Goal: Task Accomplishment & Management: Complete application form

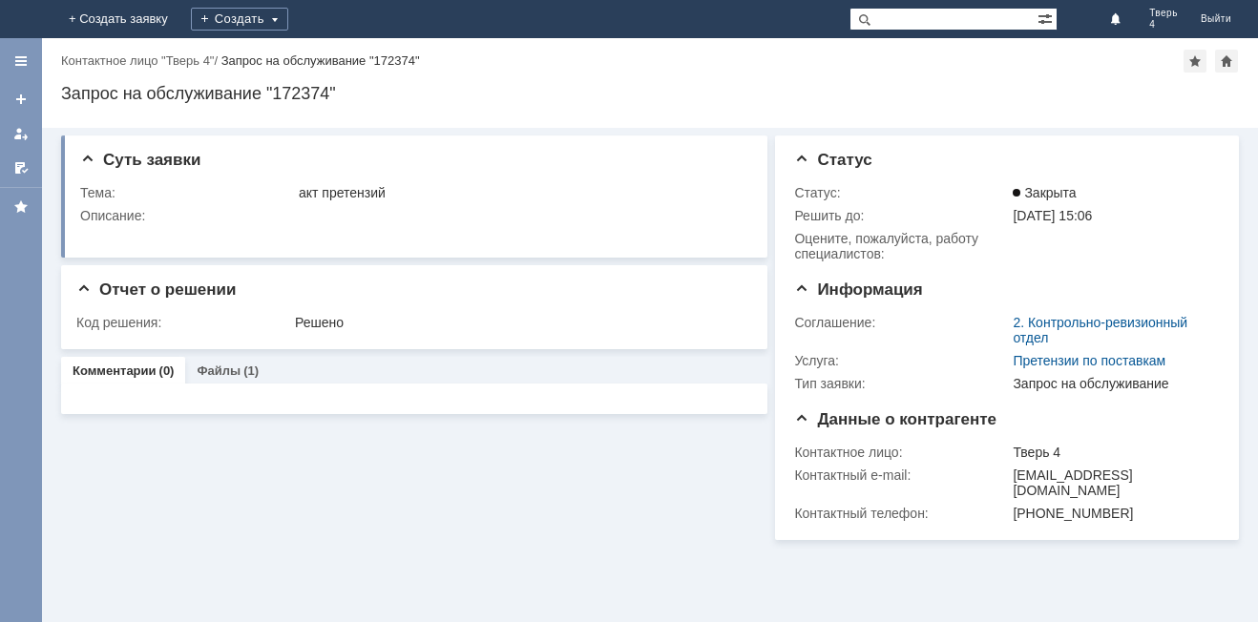
click at [288, 6] on div "Создать" at bounding box center [239, 19] width 97 height 38
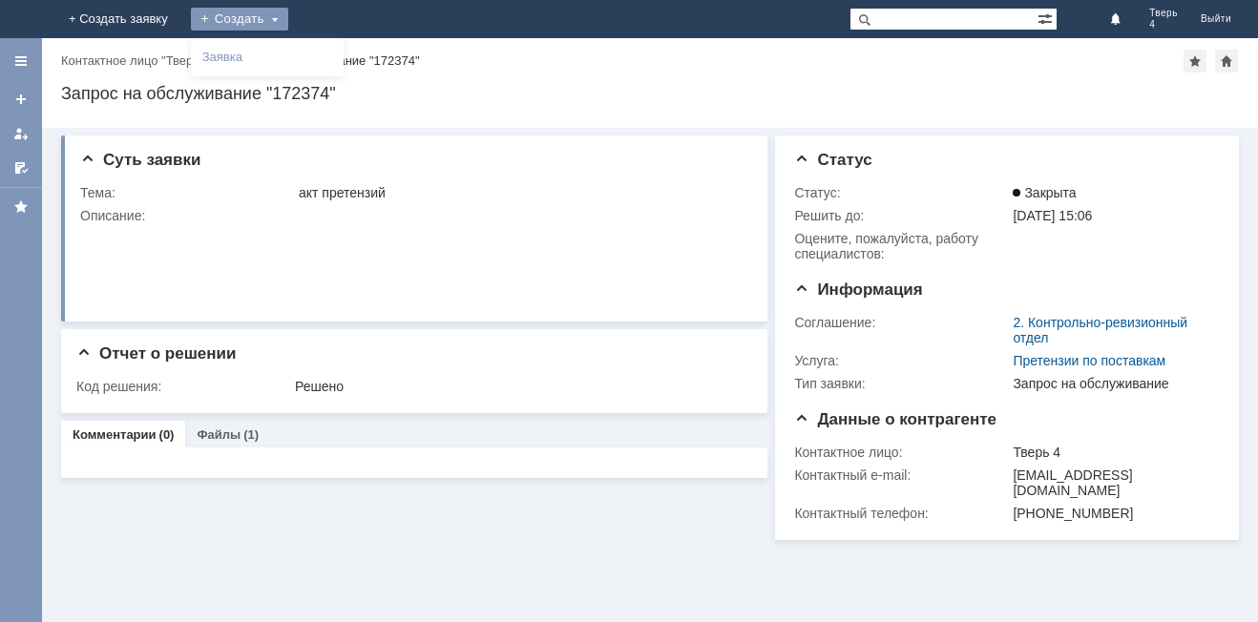
click at [288, 15] on div "Создать" at bounding box center [239, 19] width 97 height 23
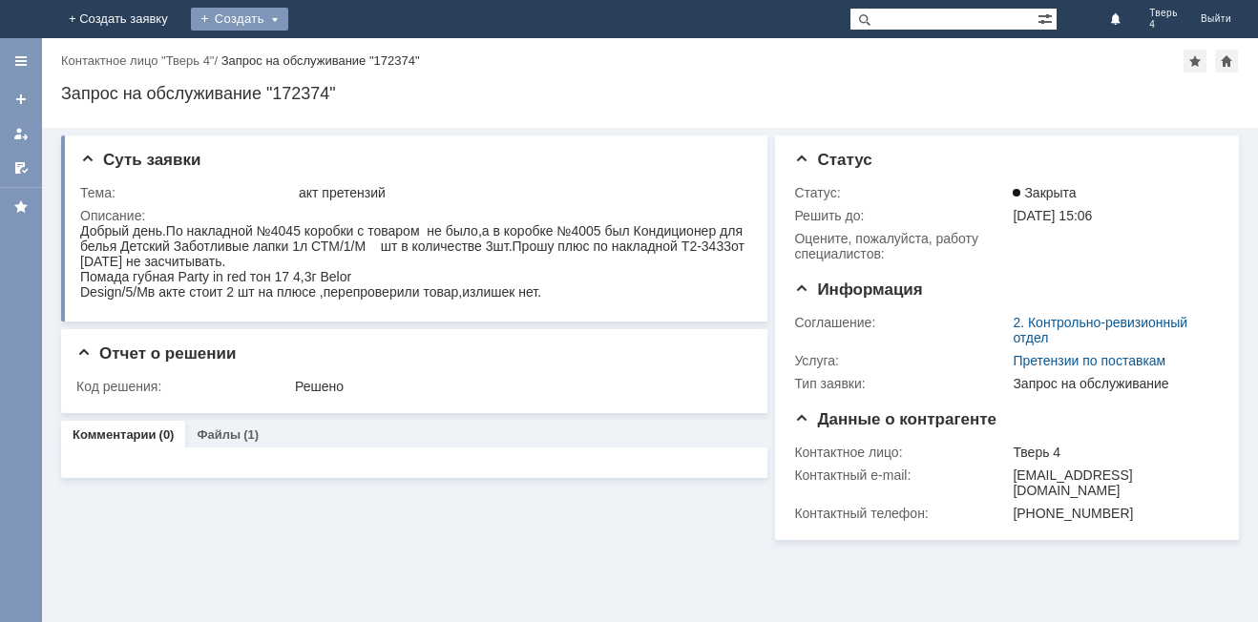
click at [288, 15] on div "Создать" at bounding box center [239, 19] width 97 height 23
click at [344, 45] on div "Заявка" at bounding box center [267, 57] width 153 height 31
click at [288, 23] on div "Создать" at bounding box center [239, 19] width 97 height 23
click at [340, 54] on link "Заявка" at bounding box center [267, 57] width 145 height 23
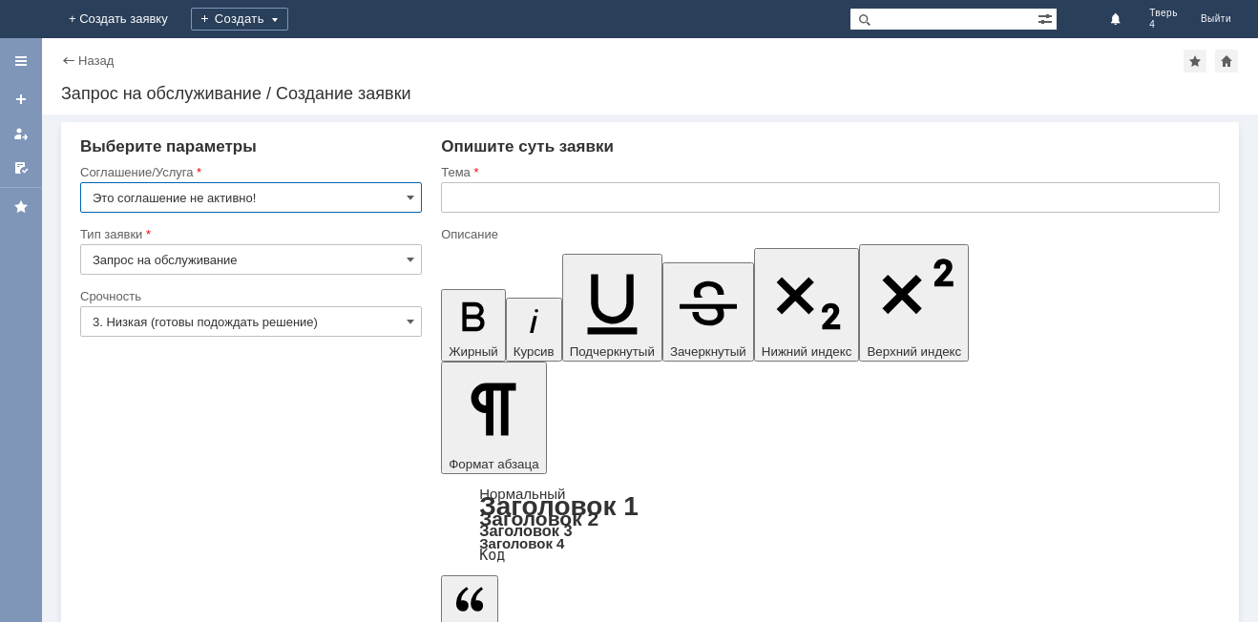
click at [355, 192] on input "Это соглашение не активно!" at bounding box center [251, 197] width 342 height 31
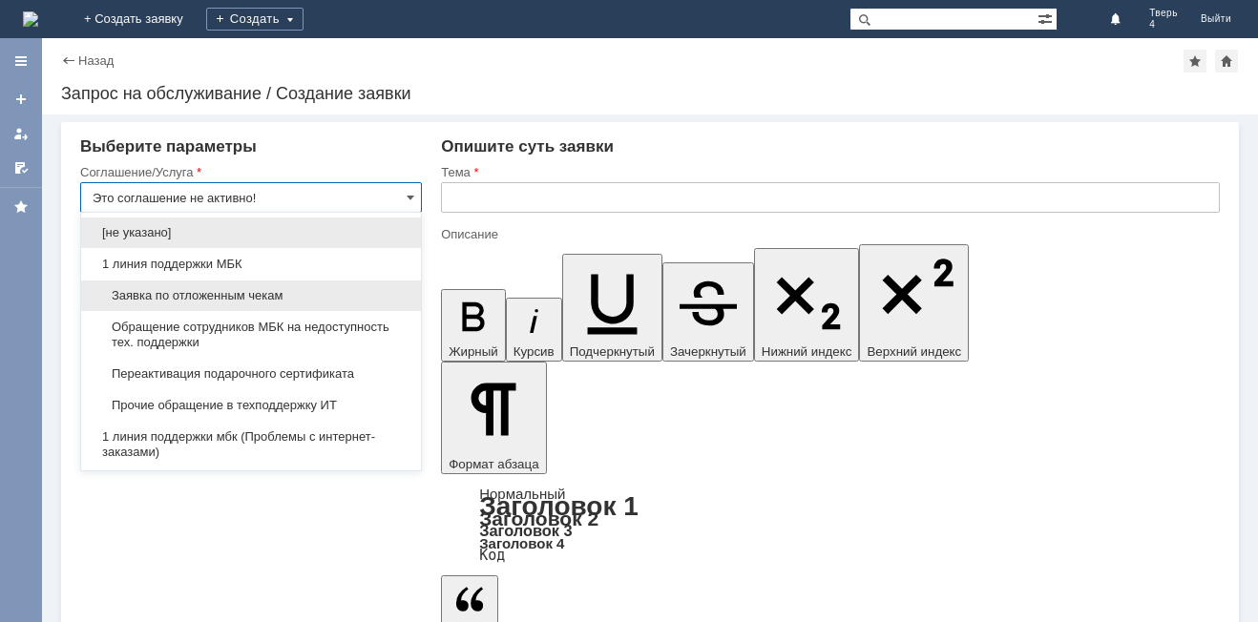
click at [313, 296] on span "Заявка по отложенным чекам" at bounding box center [251, 295] width 317 height 15
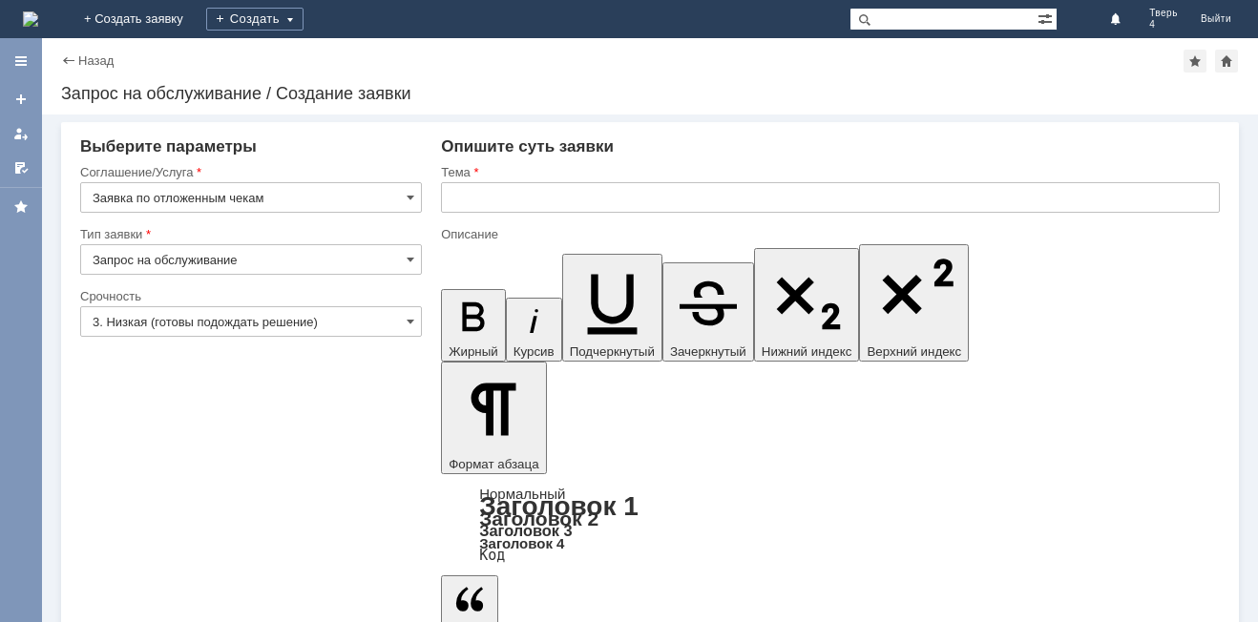
type input "Заявка по отложенным чекам"
click at [456, 215] on div at bounding box center [830, 219] width 779 height 13
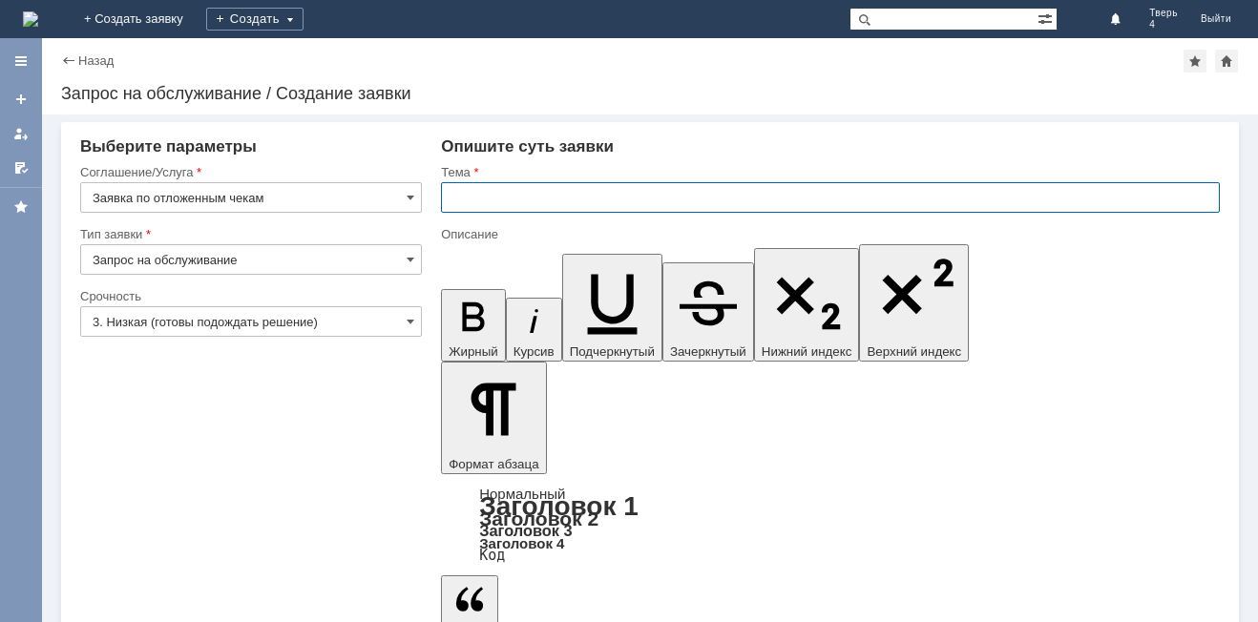
click at [462, 202] on input "text" at bounding box center [830, 197] width 779 height 31
type input "отложенные чеки"
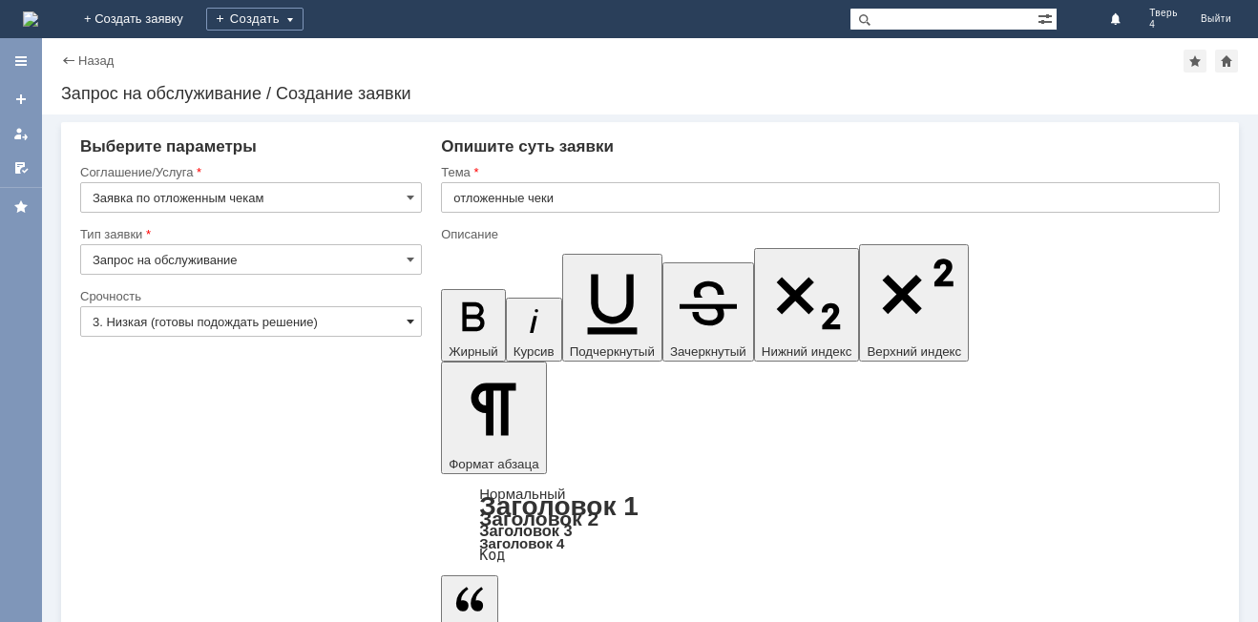
click at [408, 322] on span at bounding box center [411, 321] width 8 height 15
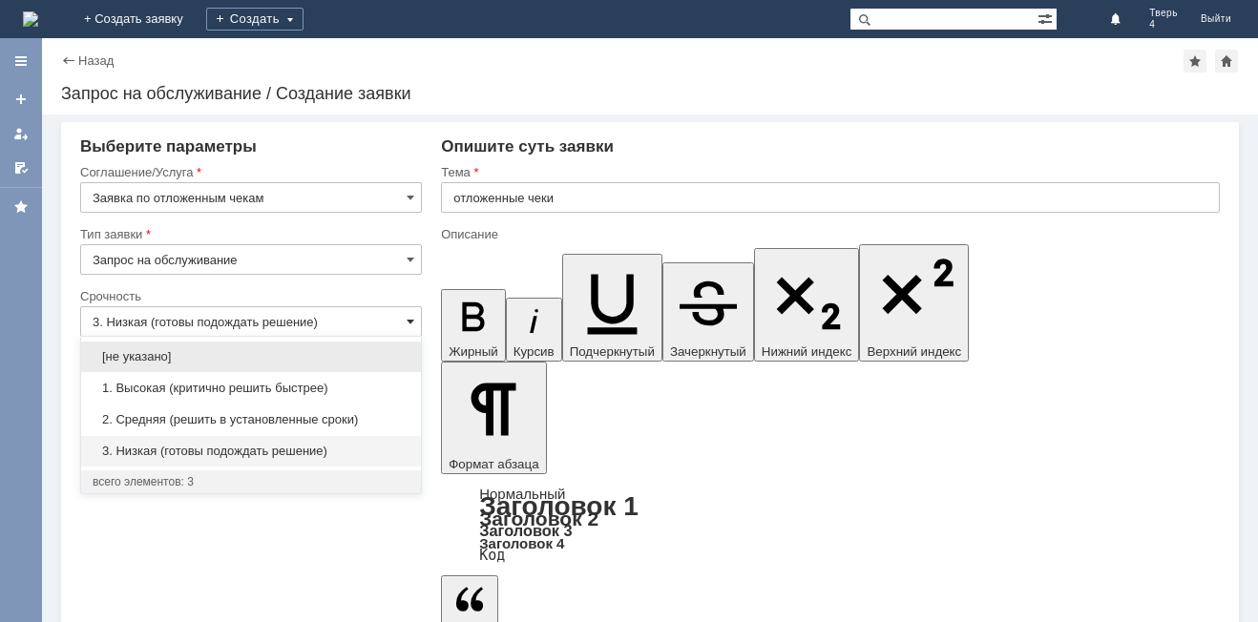
click at [408, 323] on span at bounding box center [411, 321] width 8 height 15
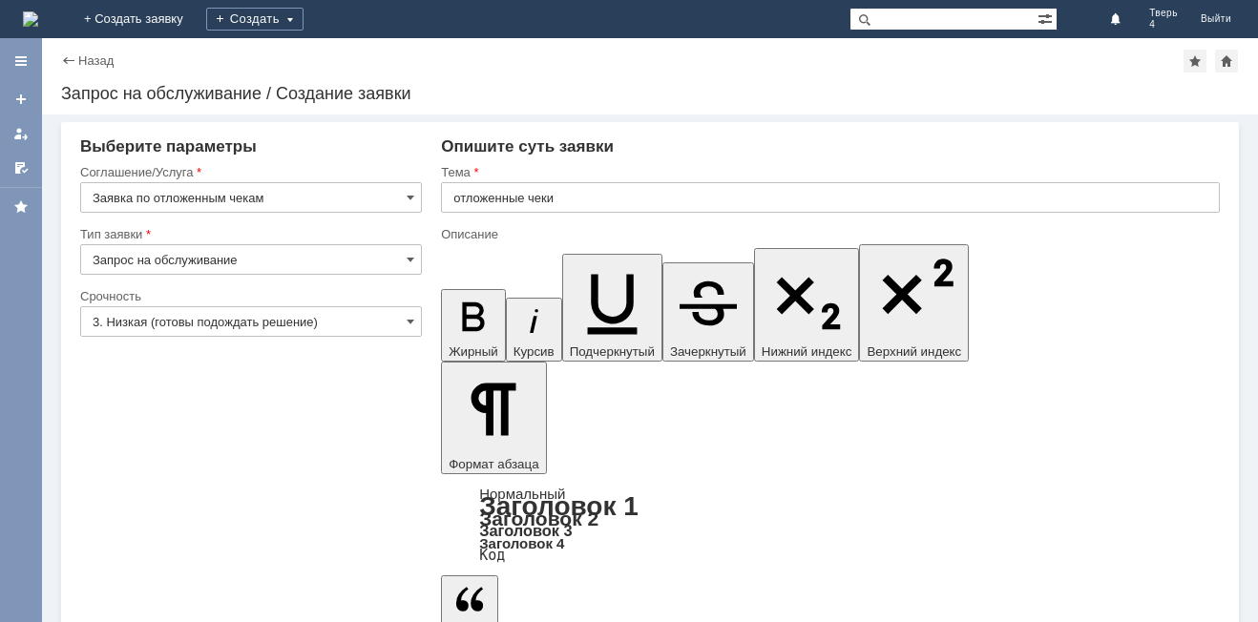
type input "3. Низкая (готовы подождать решение)"
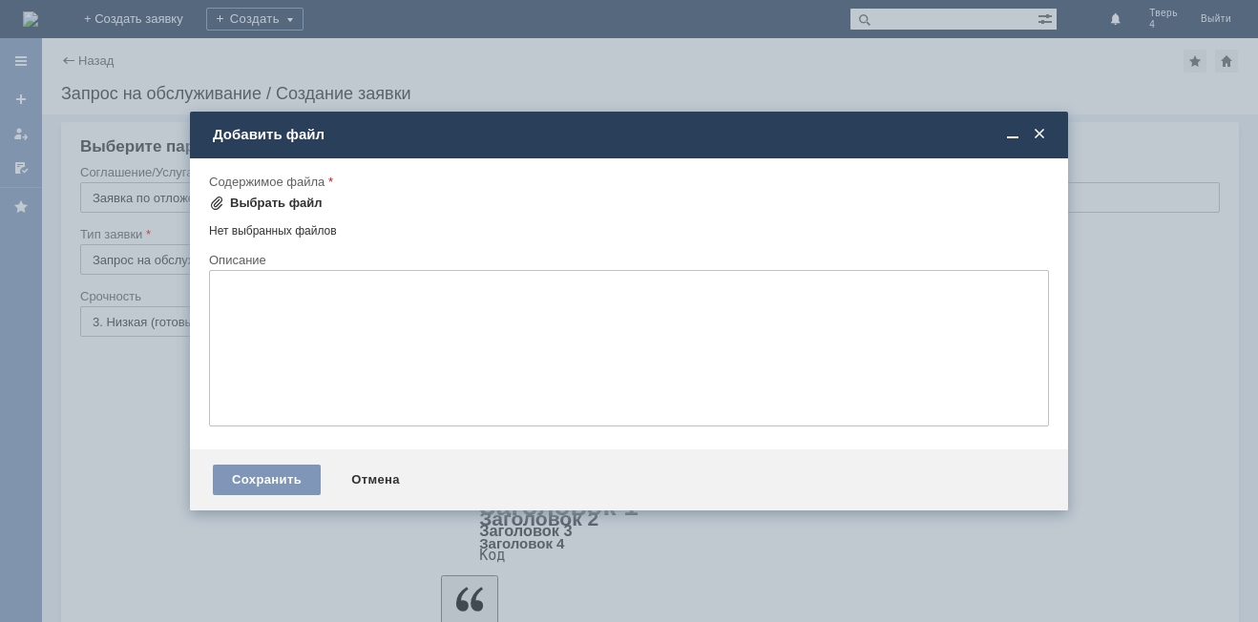
click at [268, 202] on div "Выбрать файл" at bounding box center [276, 203] width 93 height 15
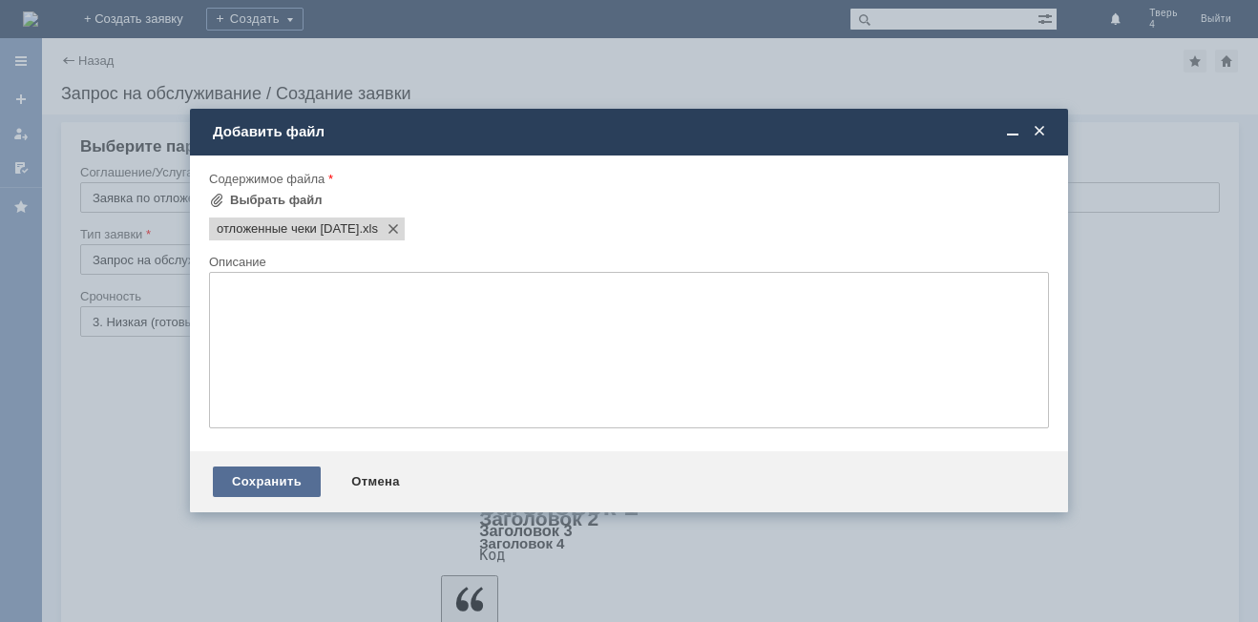
click at [276, 475] on div "Сохранить" at bounding box center [267, 482] width 108 height 31
